Goal: Find specific page/section: Find specific page/section

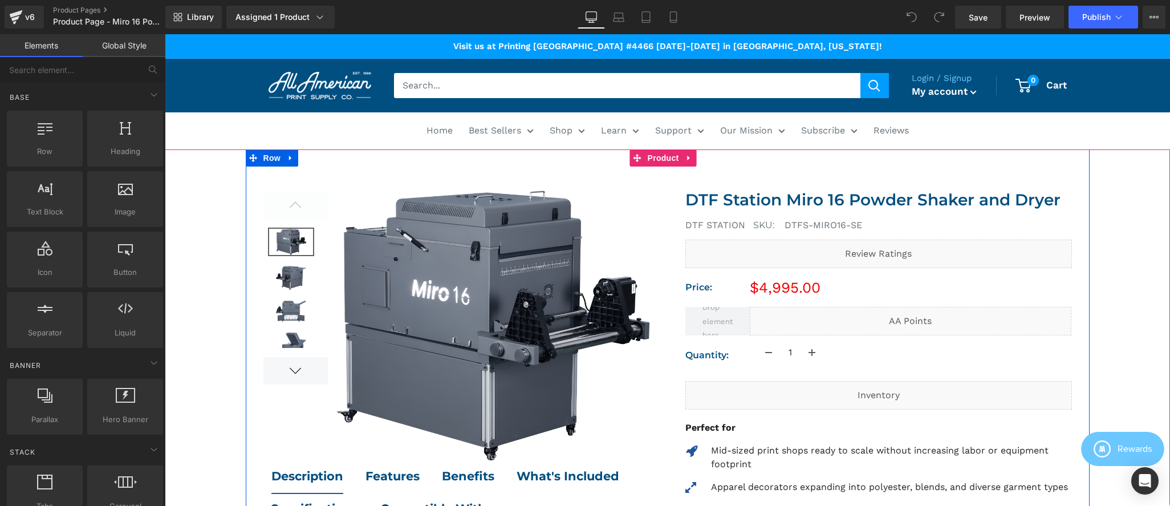
scroll to position [209, 0]
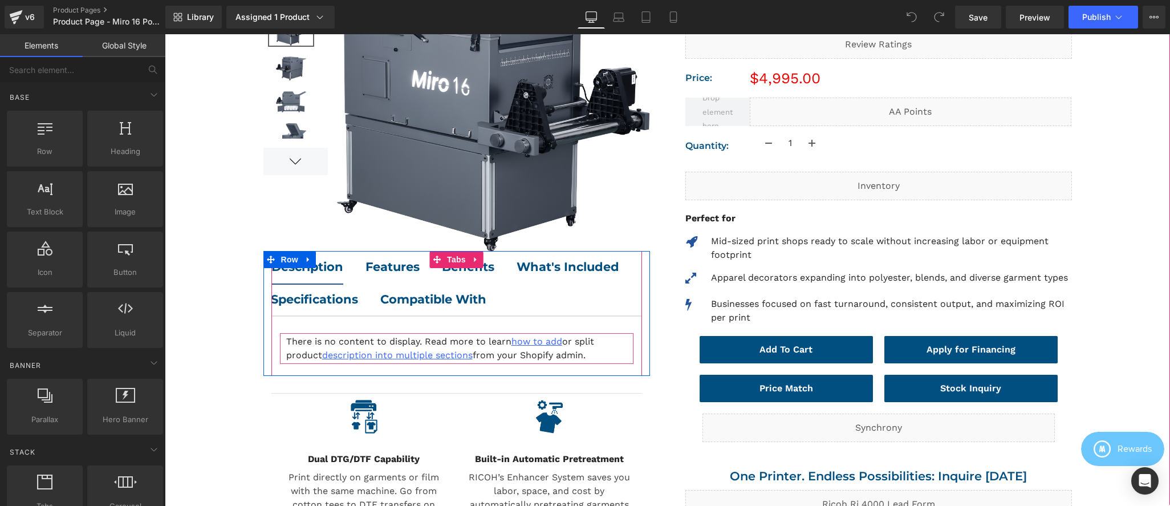
click at [311, 269] on strong "Description" at bounding box center [307, 266] width 72 height 14
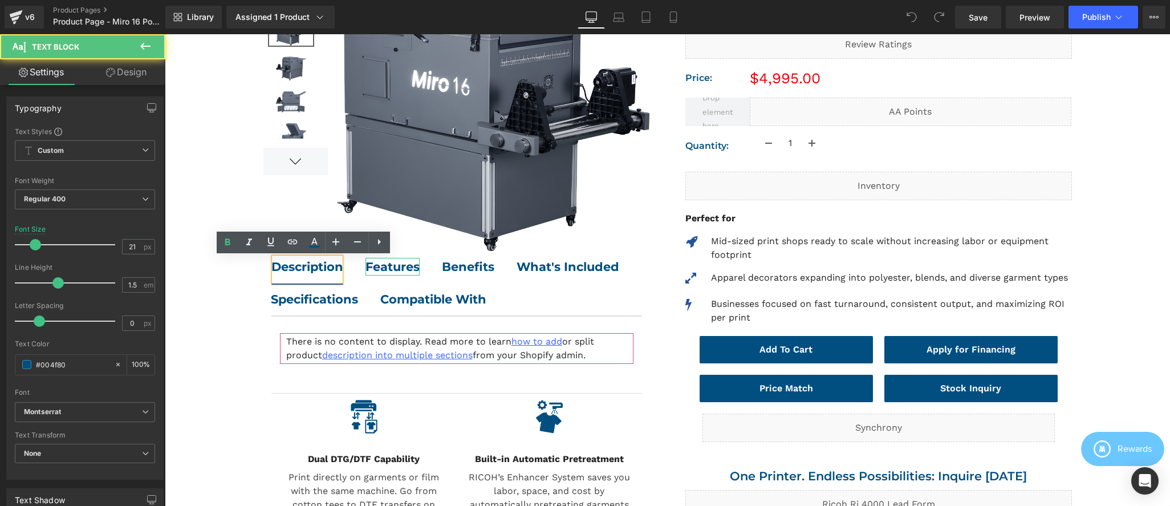
click at [381, 267] on b "Features" at bounding box center [393, 266] width 54 height 14
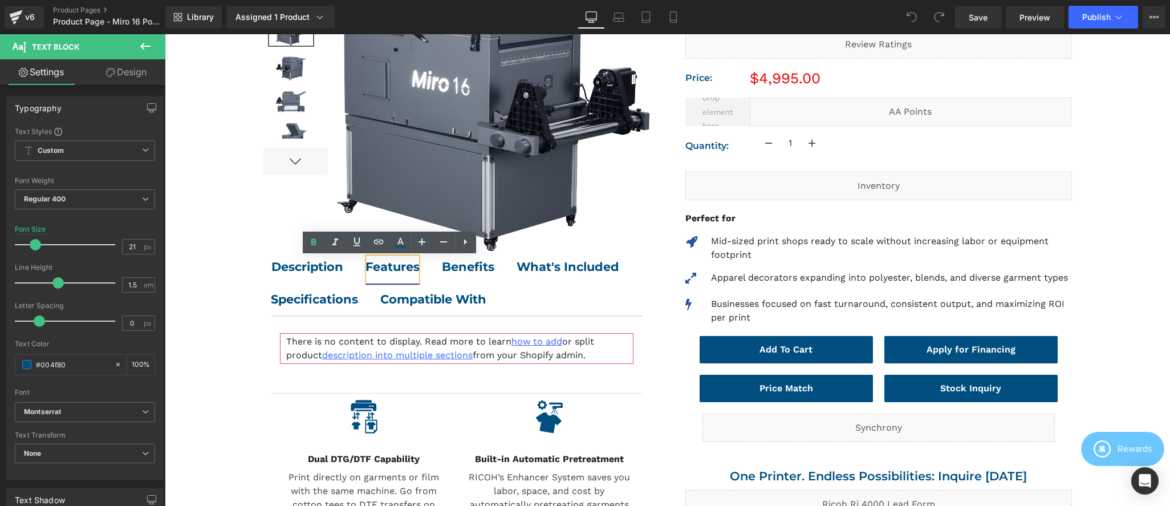
click at [165, 34] on div at bounding box center [165, 34] width 0 height 0
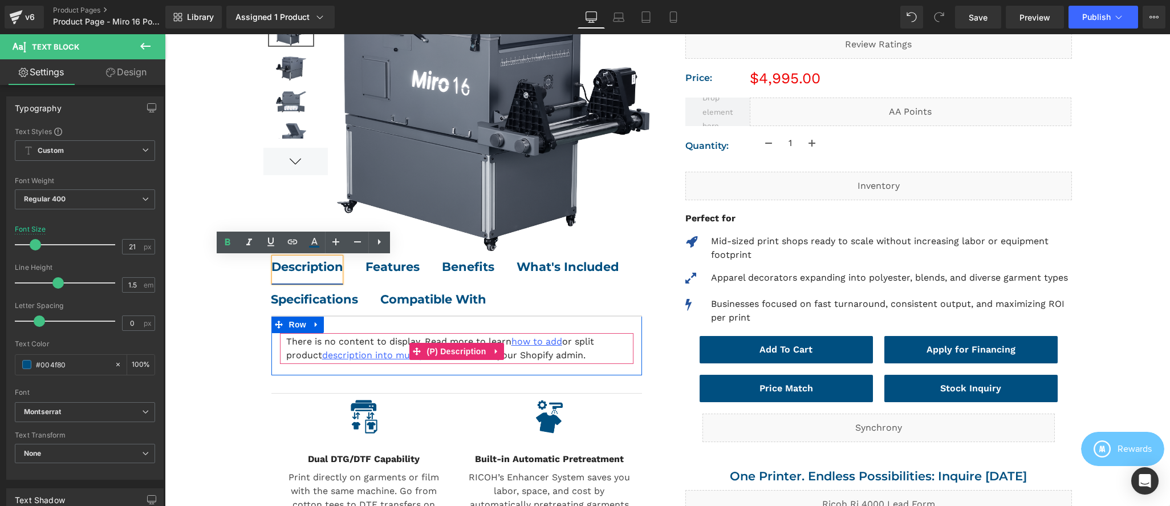
click at [299, 342] on div "There is no content to display. Read more to learn how to add or split product …" at bounding box center [457, 348] width 354 height 31
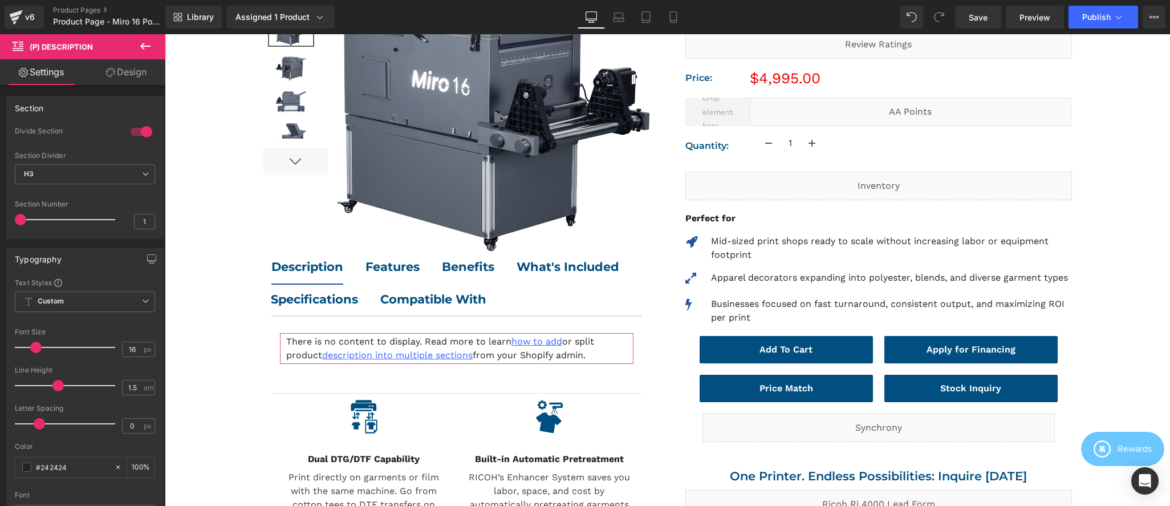
click at [145, 47] on icon at bounding box center [146, 46] width 14 height 14
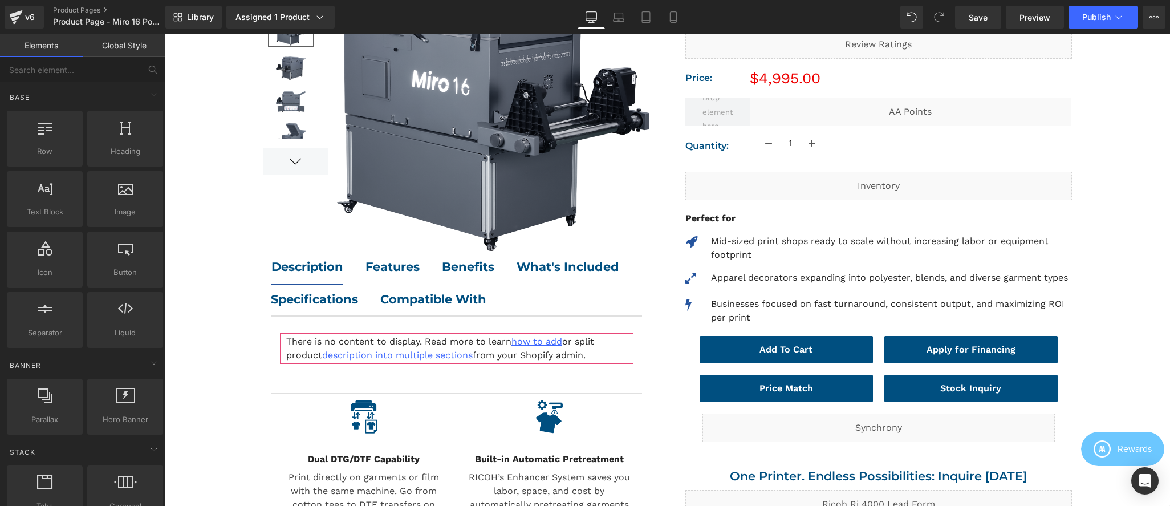
click at [388, 265] on b "Features" at bounding box center [393, 266] width 54 height 14
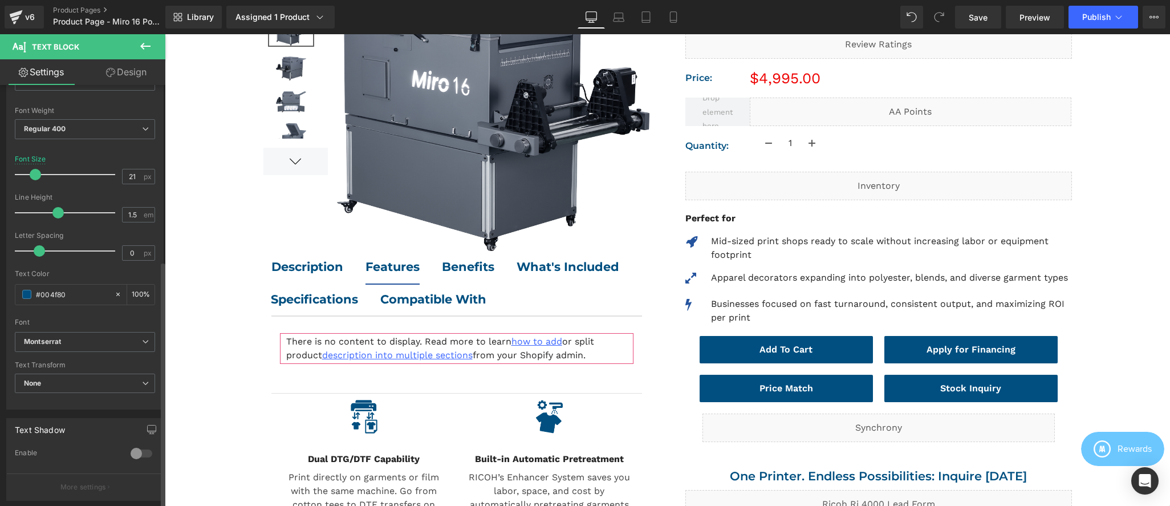
scroll to position [0, 0]
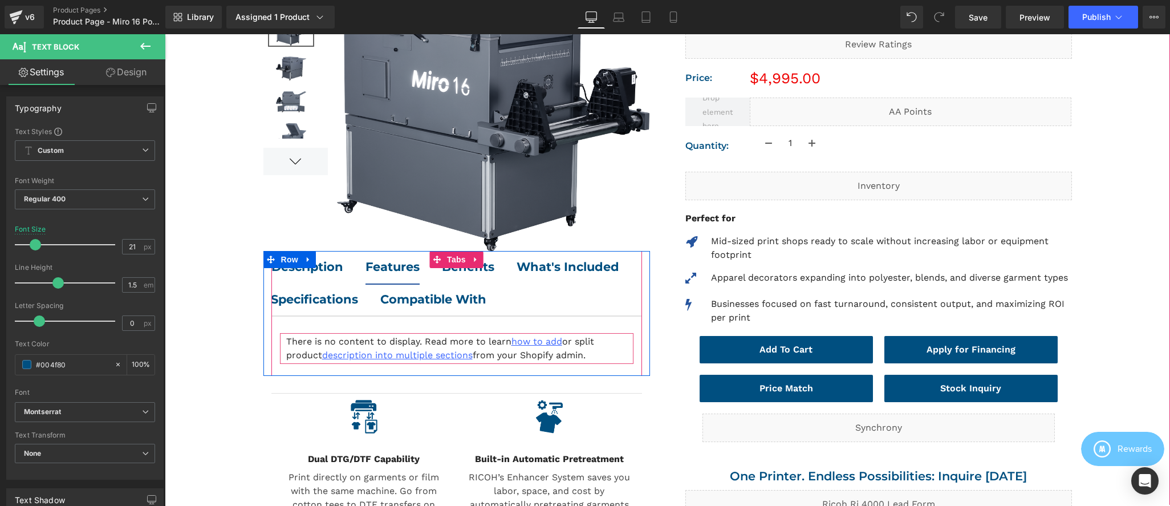
click at [544, 262] on ul "Description Text Block Features Text Block Benefits Text Block What's Included …" at bounding box center [456, 284] width 371 height 66
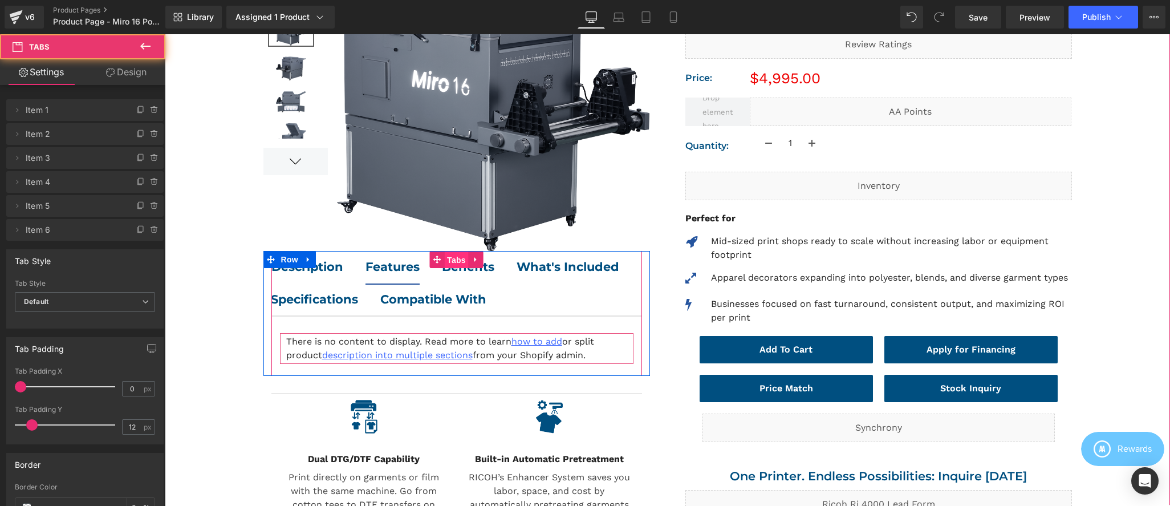
click at [452, 258] on span "Tabs" at bounding box center [456, 259] width 25 height 17
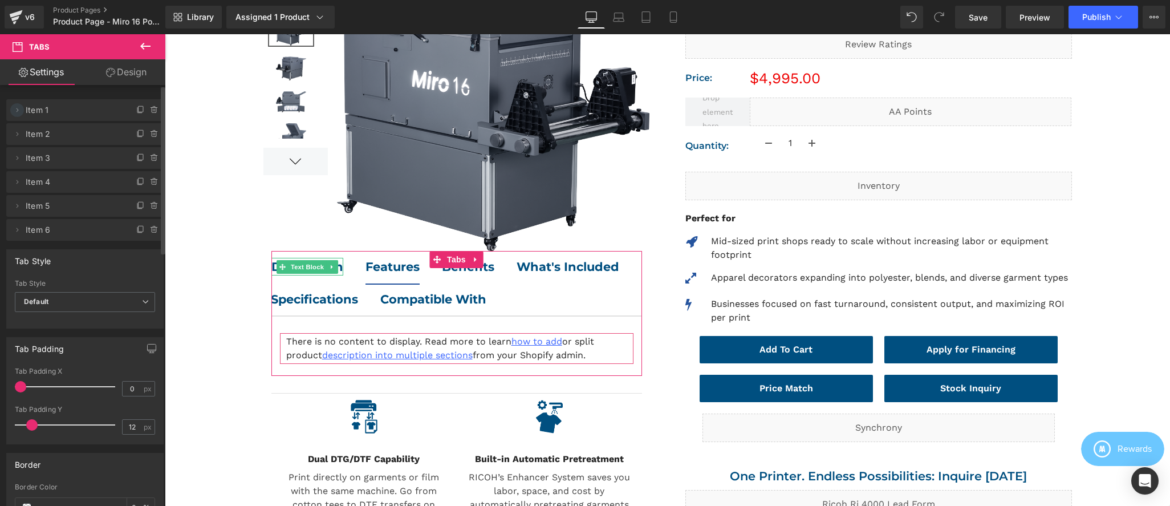
click at [18, 107] on icon at bounding box center [17, 109] width 9 height 9
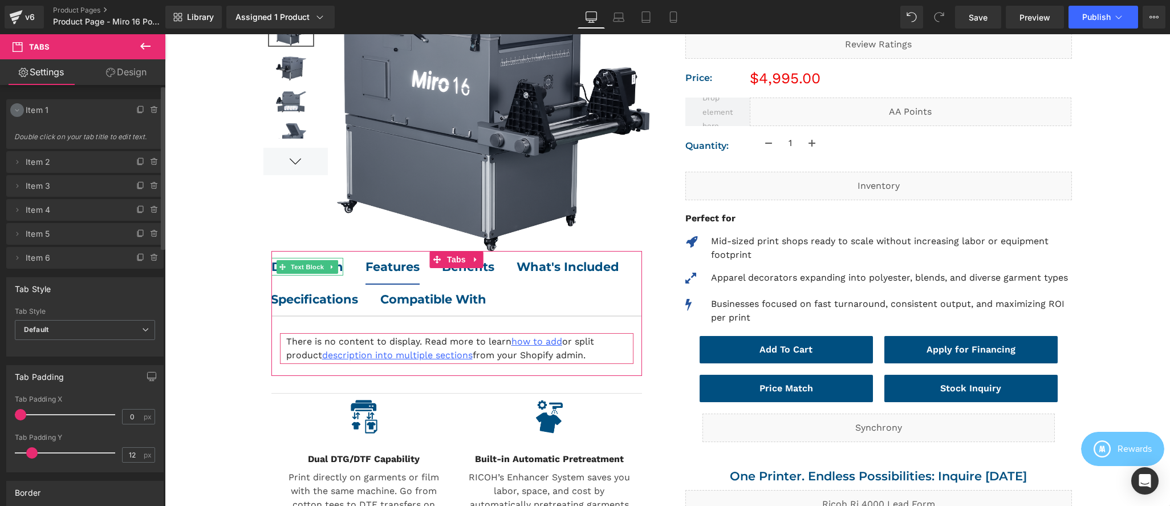
click at [18, 107] on icon at bounding box center [17, 109] width 9 height 9
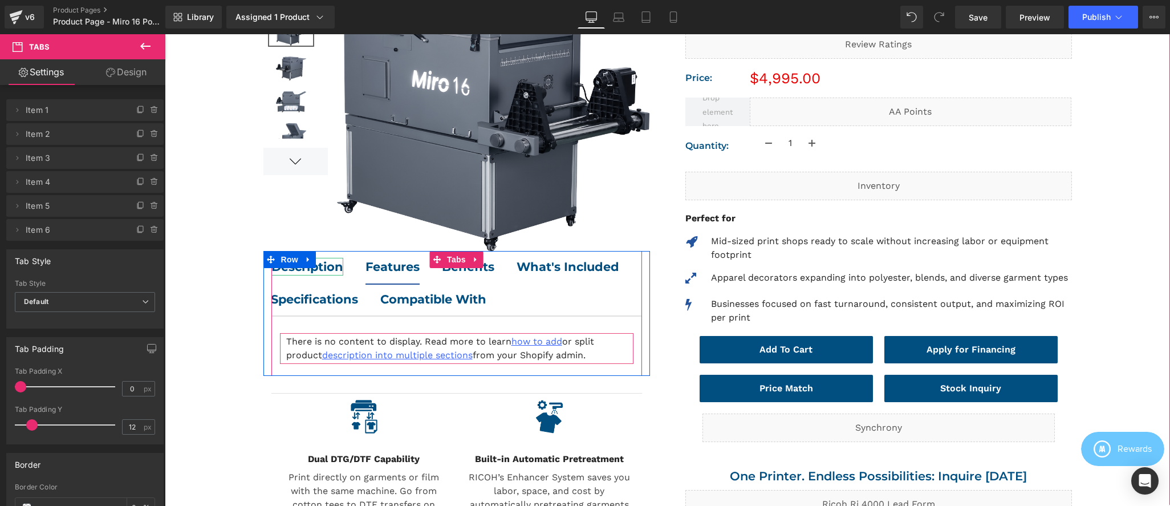
click at [333, 263] on strong "Description" at bounding box center [307, 266] width 72 height 14
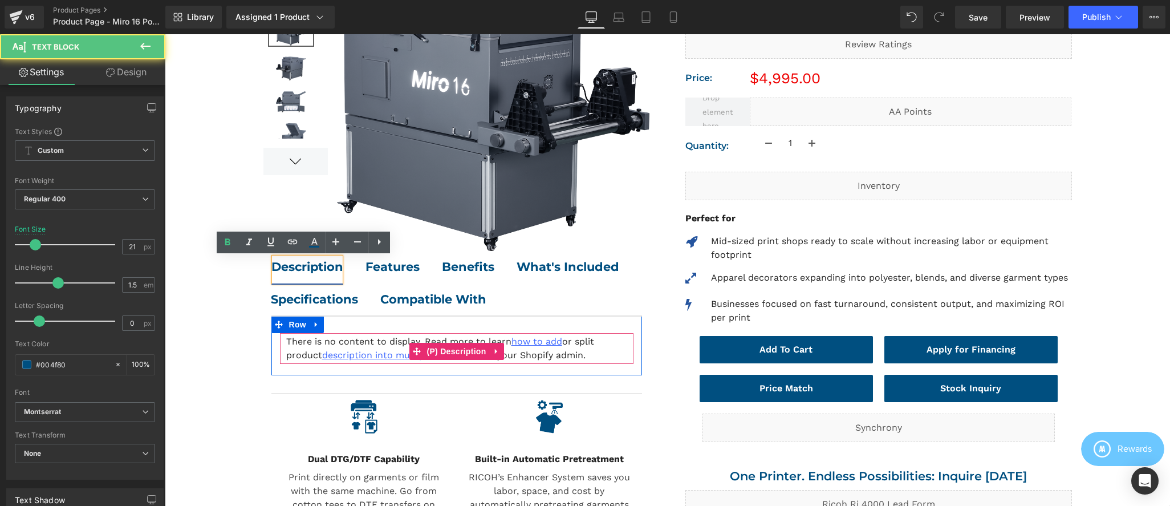
click at [526, 348] on div "There is no content to display. Read more to learn how to add or split product …" at bounding box center [457, 348] width 354 height 31
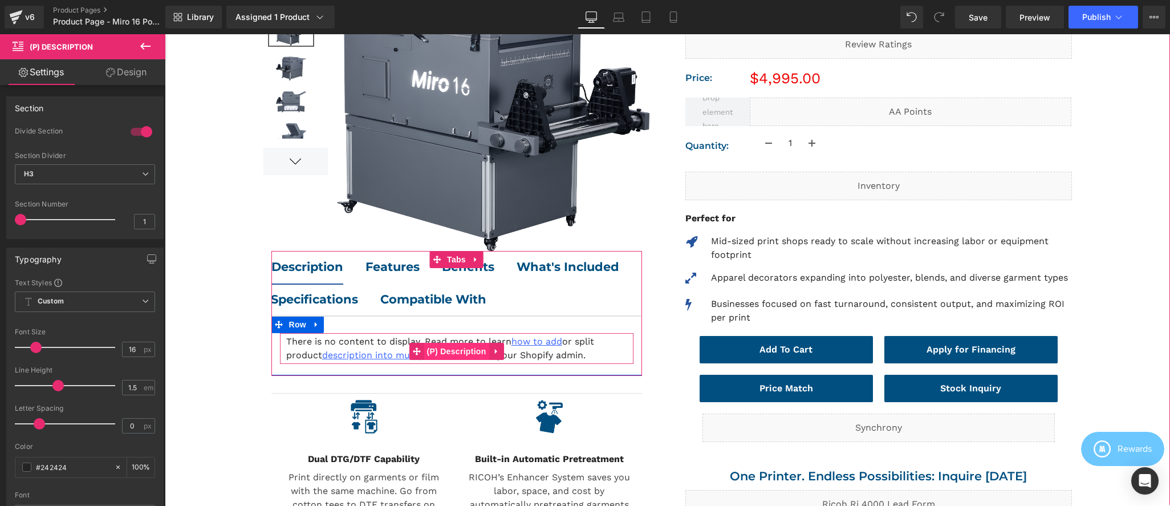
click at [464, 352] on span "(P) Description" at bounding box center [456, 351] width 65 height 17
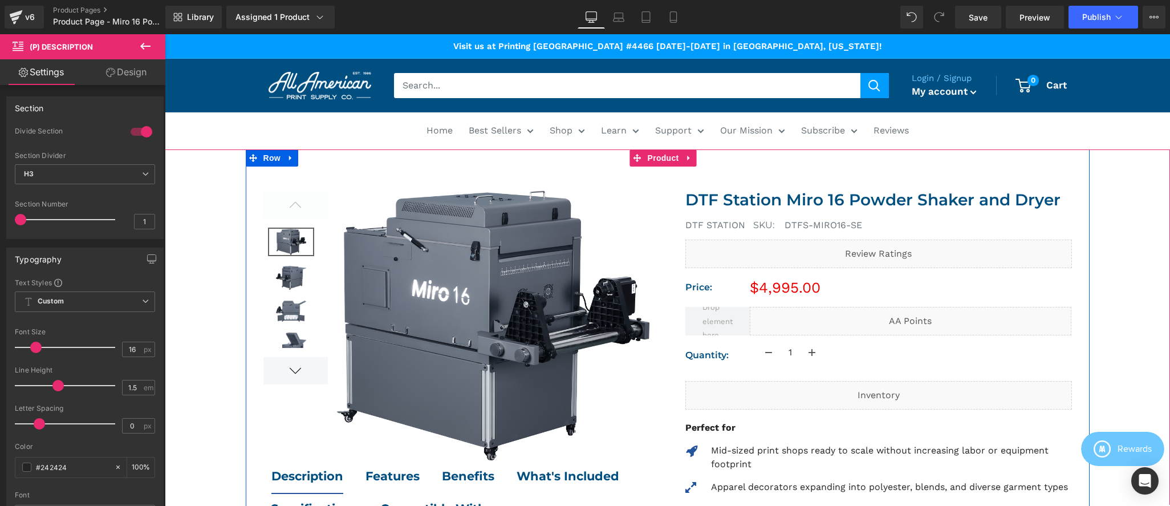
click at [827, 218] on h4 "DTFS-MIRO16-SE" at bounding box center [928, 225] width 287 height 17
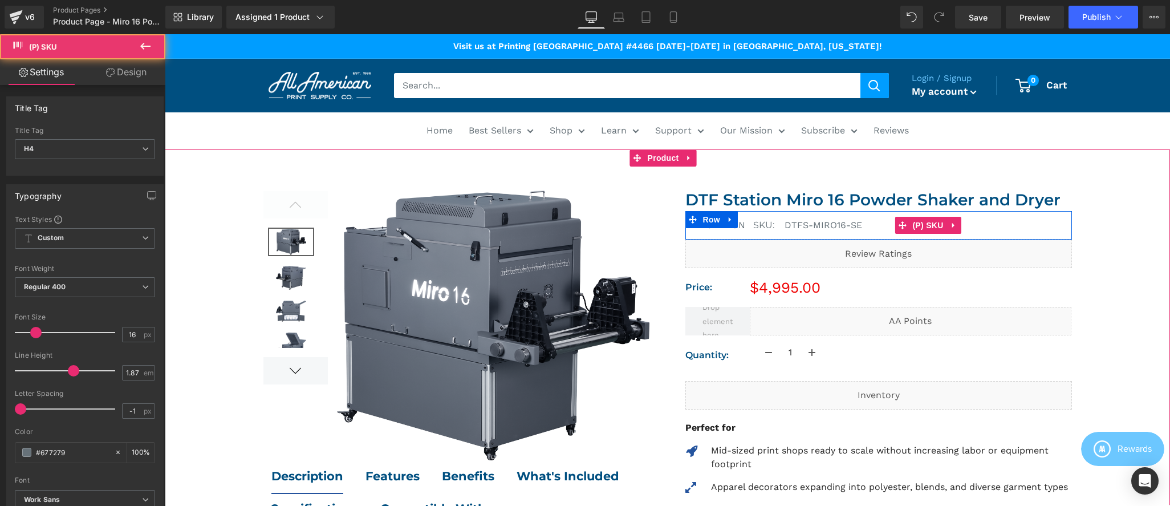
click at [822, 223] on span "DTFS-MIRO16-SE" at bounding box center [824, 225] width 78 height 11
click at [812, 226] on span "DTFS-MIRO16-SE" at bounding box center [824, 225] width 78 height 11
drag, startPoint x: 782, startPoint y: 224, endPoint x: 790, endPoint y: 224, distance: 7.4
click at [790, 224] on span "DTFS-MIRO16-SE" at bounding box center [824, 225] width 78 height 11
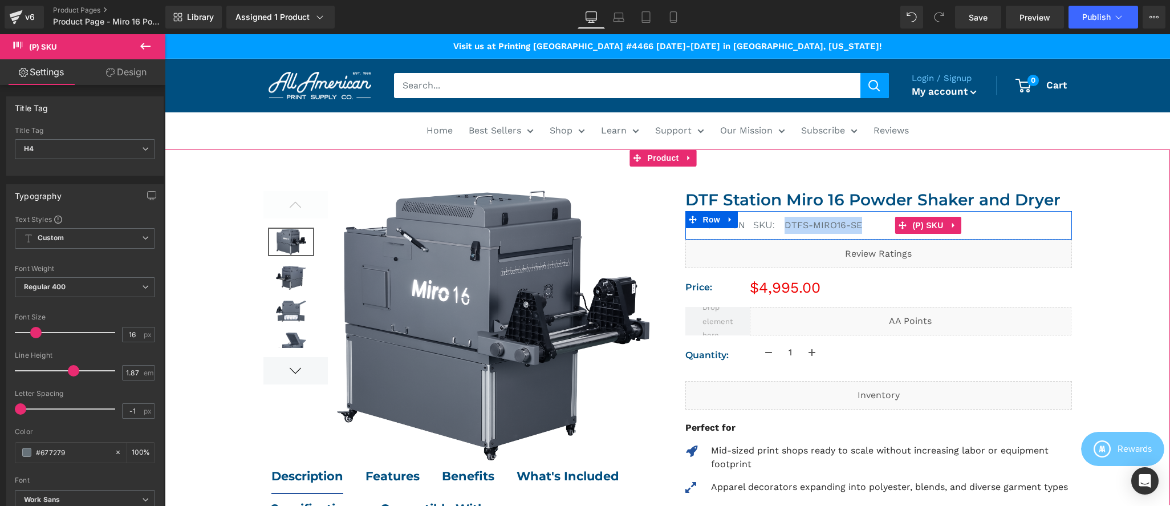
drag, startPoint x: 782, startPoint y: 224, endPoint x: 858, endPoint y: 225, distance: 75.3
click at [858, 225] on h4 "DTFS-MIRO16-SE" at bounding box center [928, 225] width 287 height 17
copy span "DTFS-MIRO16-SE"
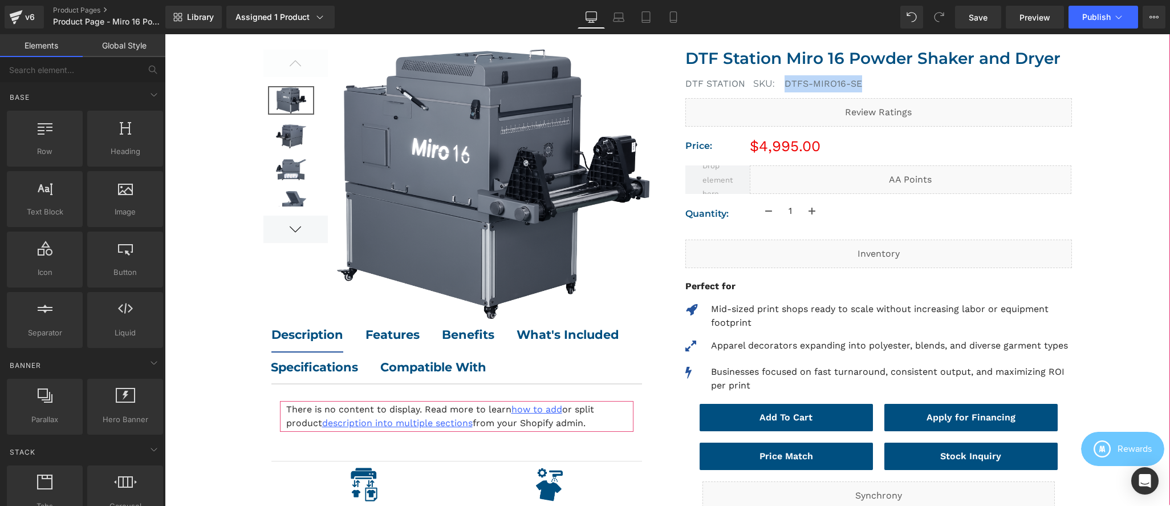
scroll to position [198, 0]
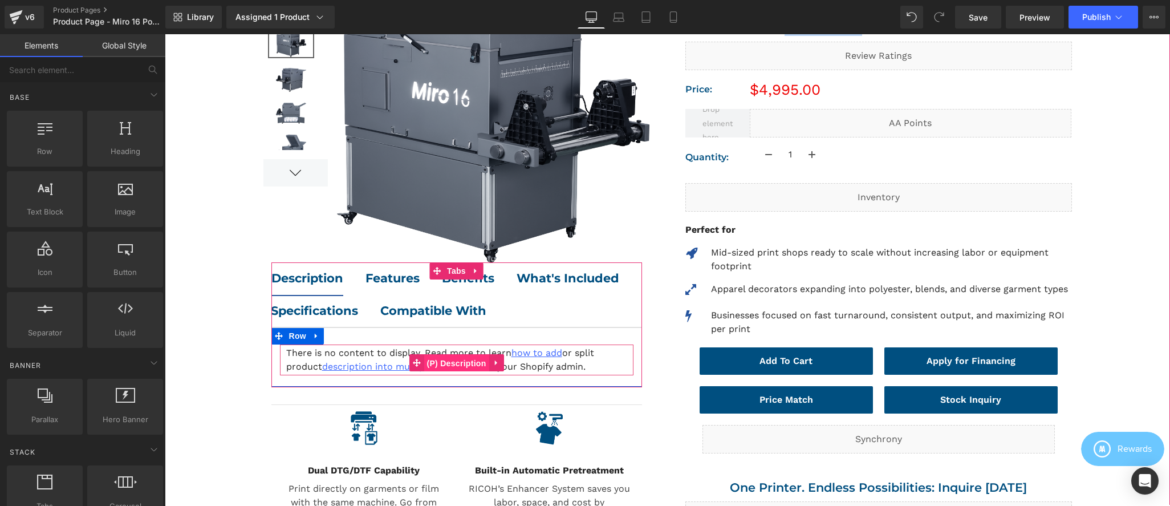
click at [465, 364] on span "(P) Description" at bounding box center [456, 363] width 65 height 17
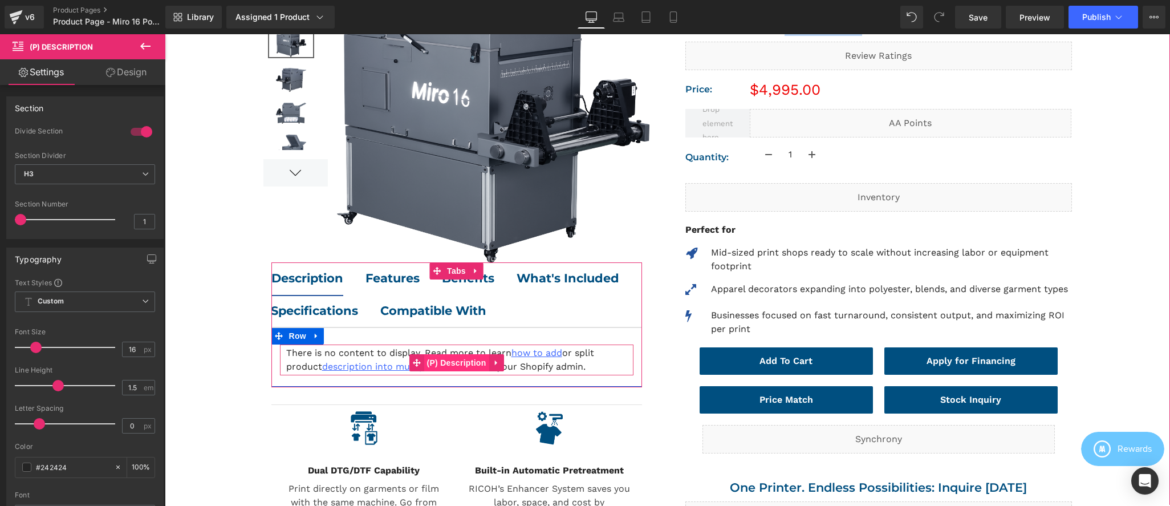
click at [440, 362] on span "(P) Description" at bounding box center [456, 362] width 65 height 17
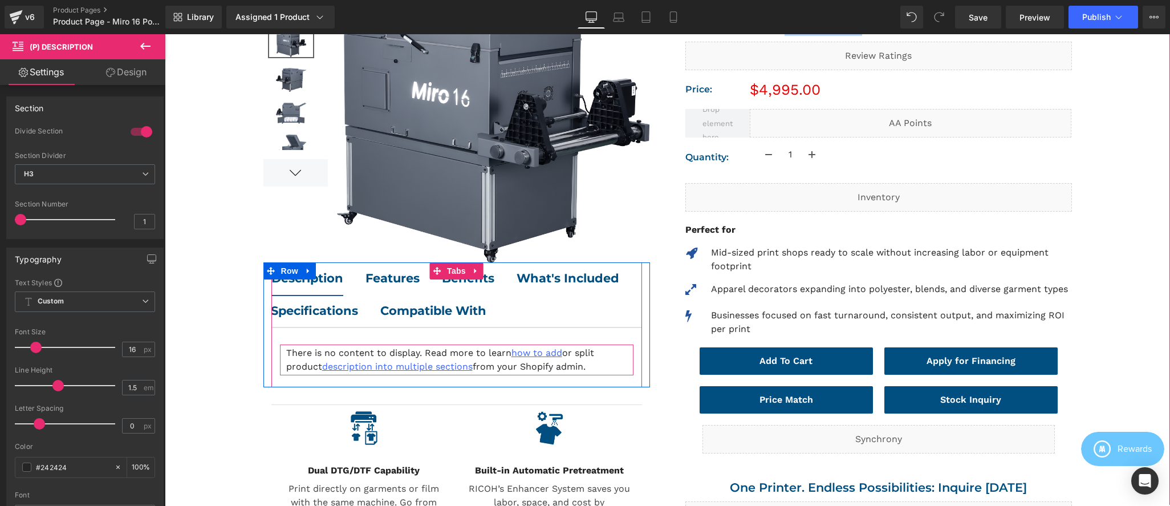
click at [387, 279] on b "Features" at bounding box center [393, 278] width 54 height 14
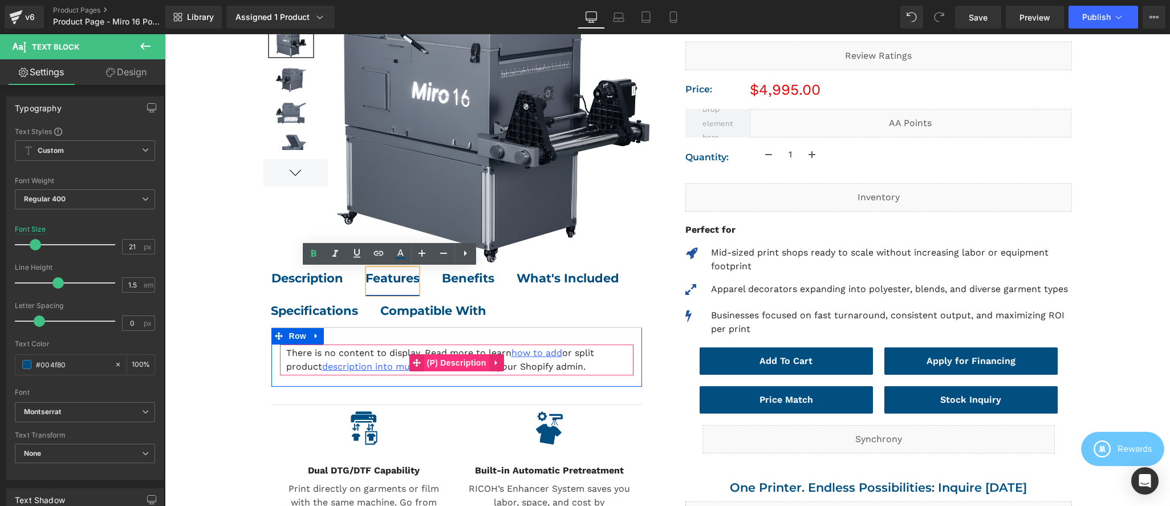
click at [467, 358] on span "(P) Description" at bounding box center [456, 362] width 65 height 17
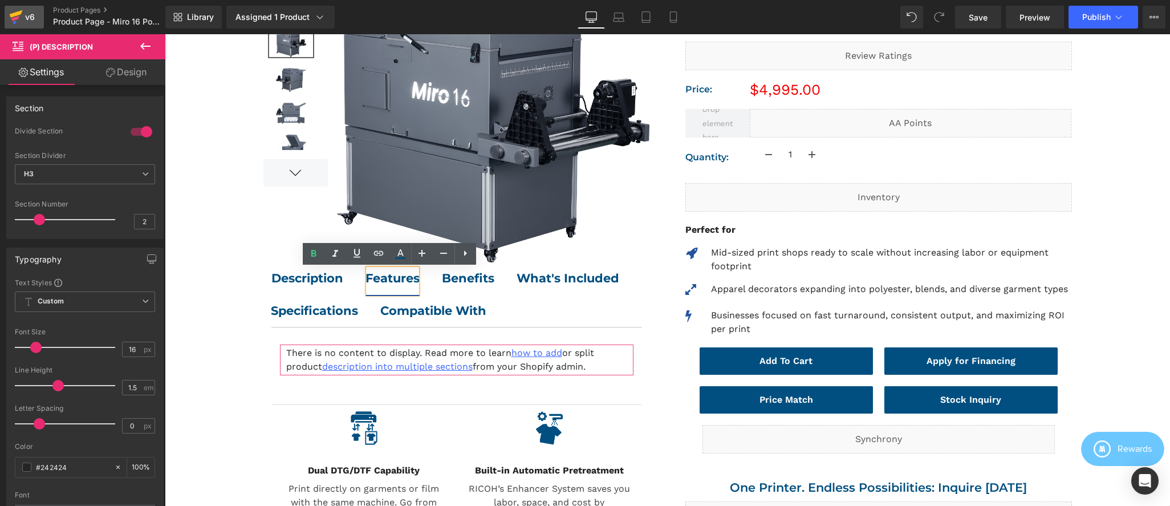
click at [7, 18] on link "v6" at bounding box center [24, 17] width 39 height 23
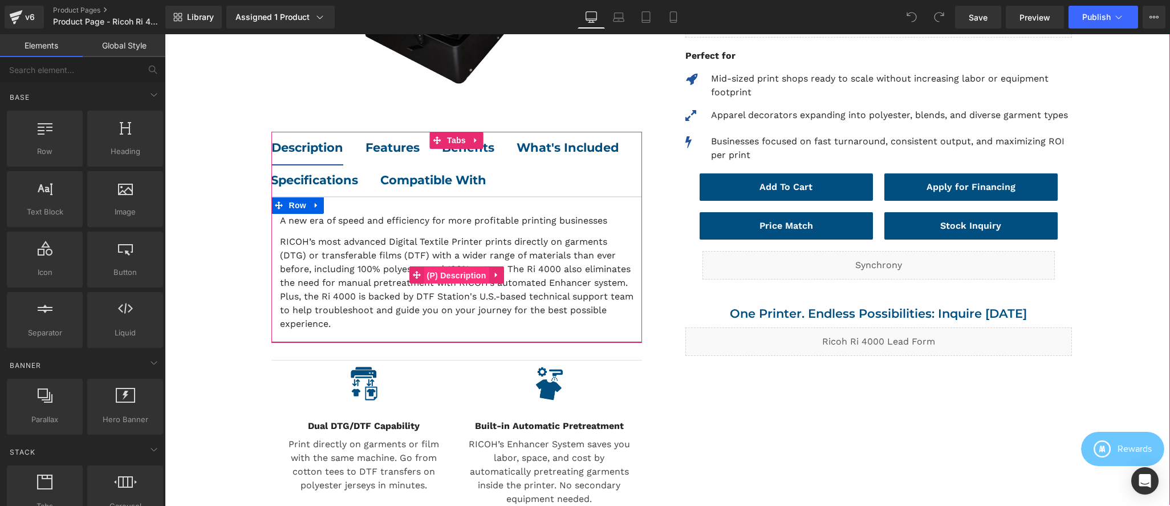
click at [443, 274] on span "(P) Description" at bounding box center [456, 275] width 65 height 17
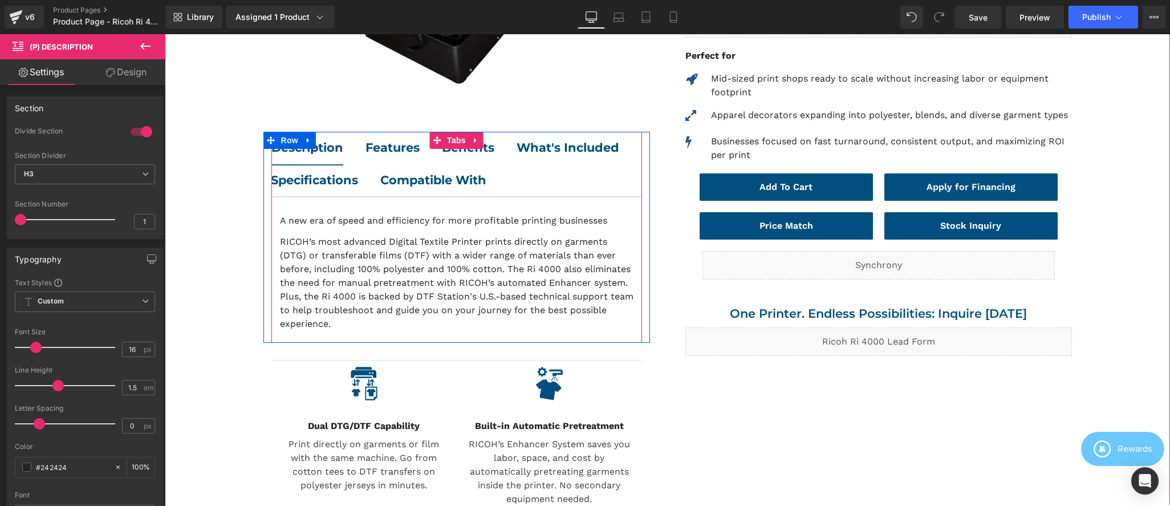
click at [382, 148] on b "Features" at bounding box center [393, 147] width 54 height 14
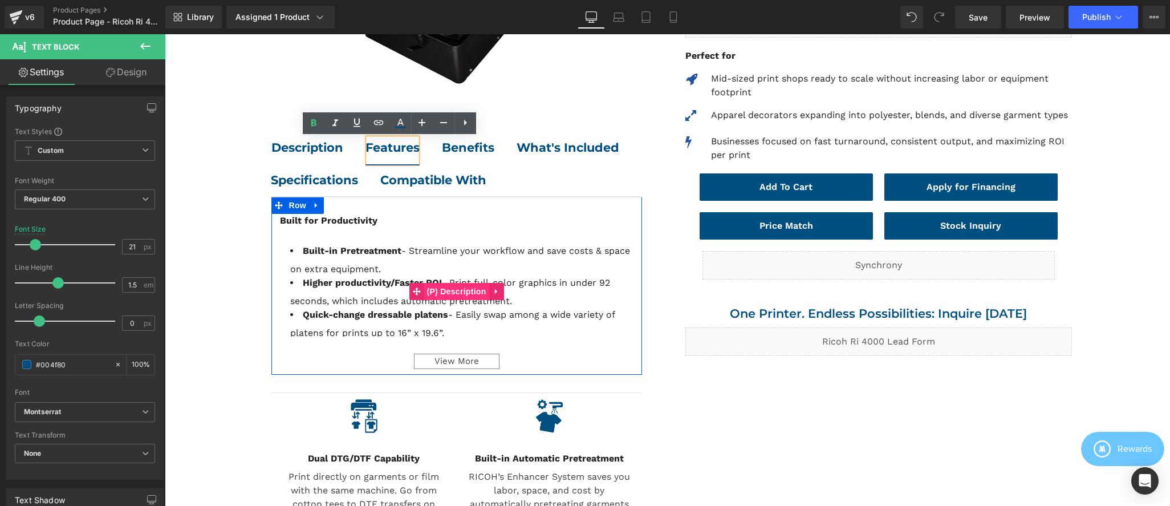
click at [451, 289] on span "(P) Description" at bounding box center [456, 291] width 65 height 17
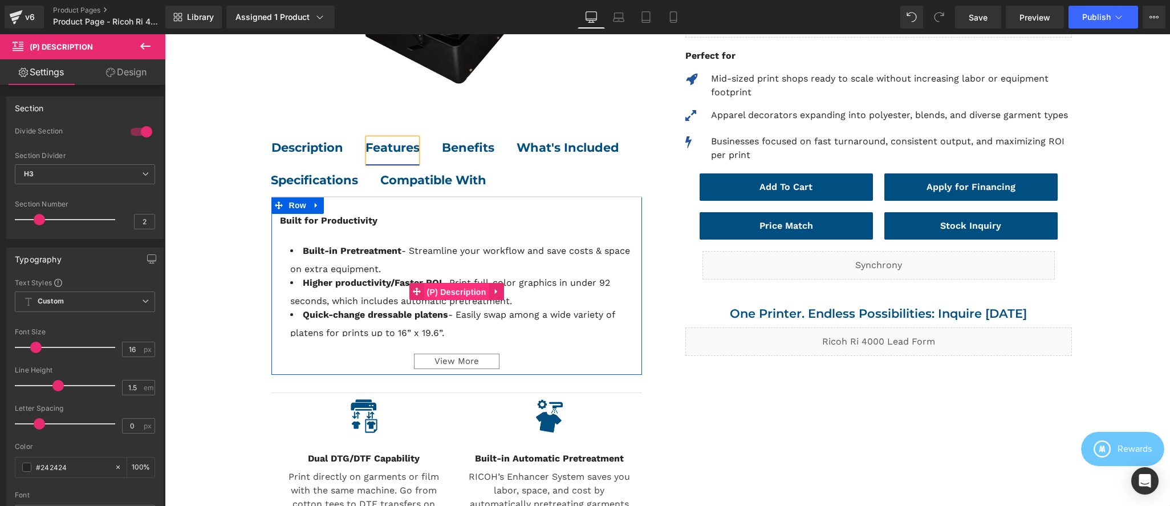
click at [448, 287] on span "(P) Description" at bounding box center [456, 291] width 65 height 17
click at [445, 294] on span "(P) Description" at bounding box center [456, 291] width 65 height 17
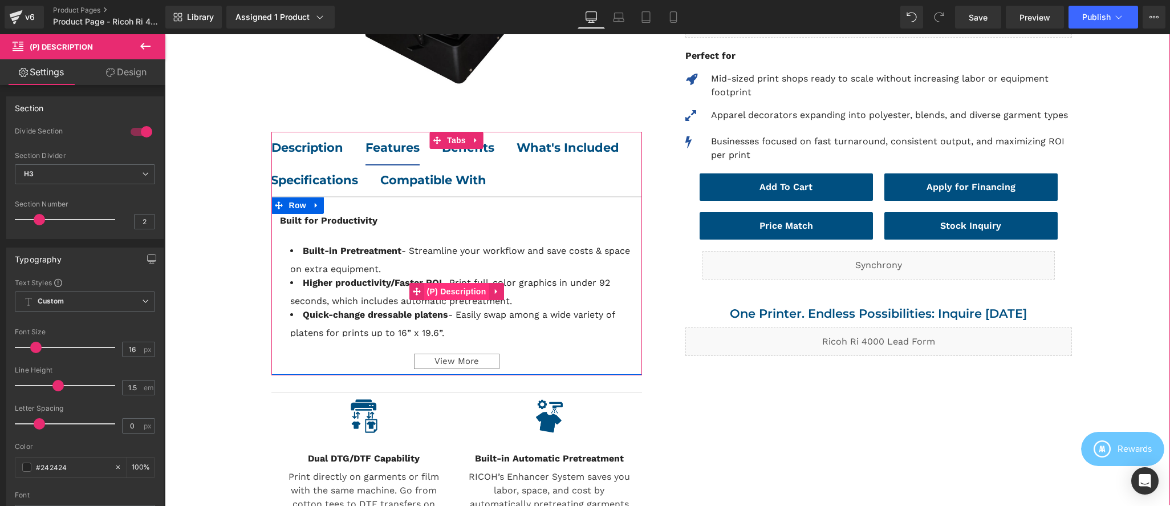
click at [450, 290] on span "(P) Description" at bounding box center [456, 291] width 65 height 17
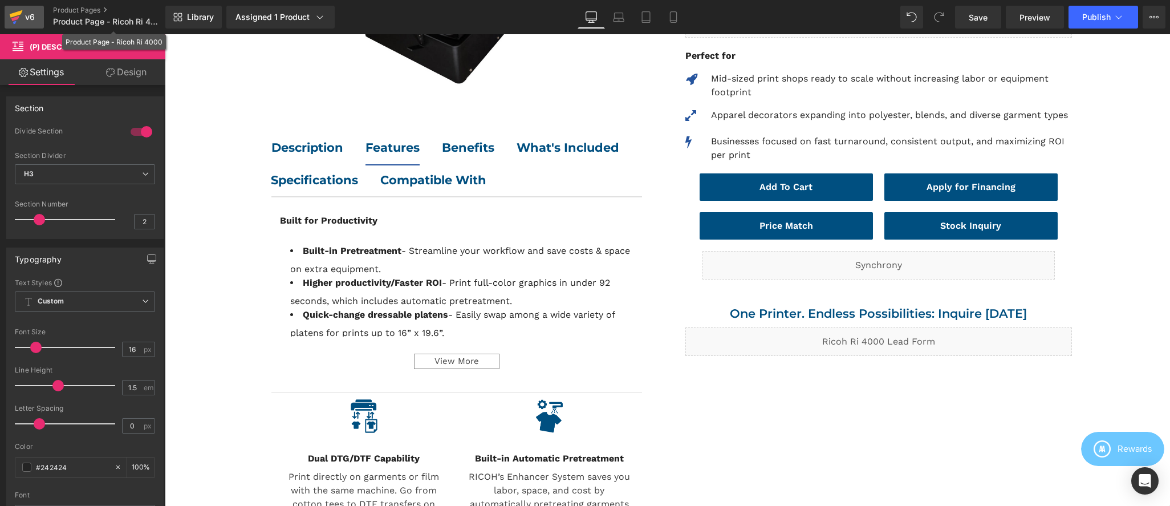
click at [30, 14] on div "v6" at bounding box center [30, 17] width 14 height 15
